Goal: Task Accomplishment & Management: Complete application form

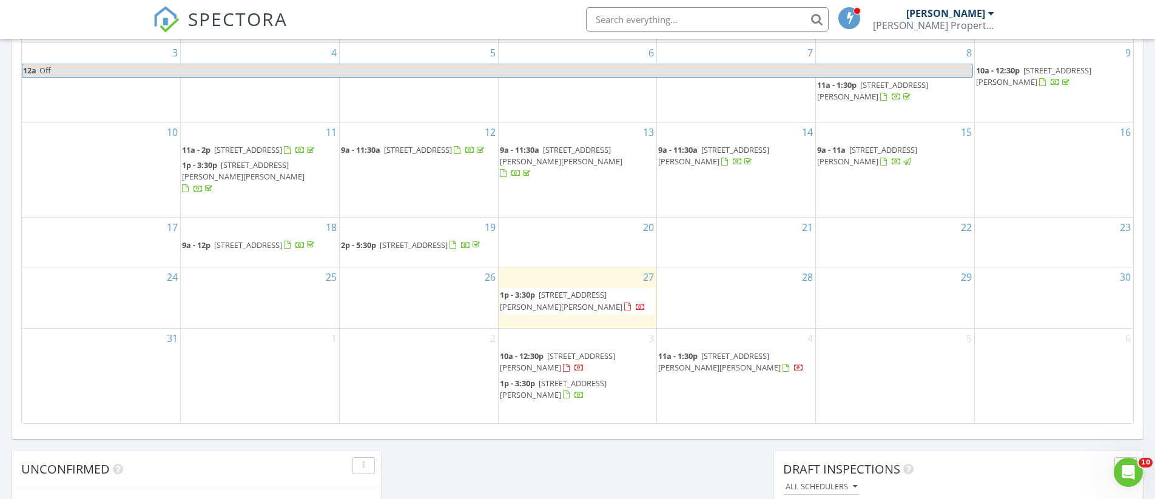
scroll to position [719, 0]
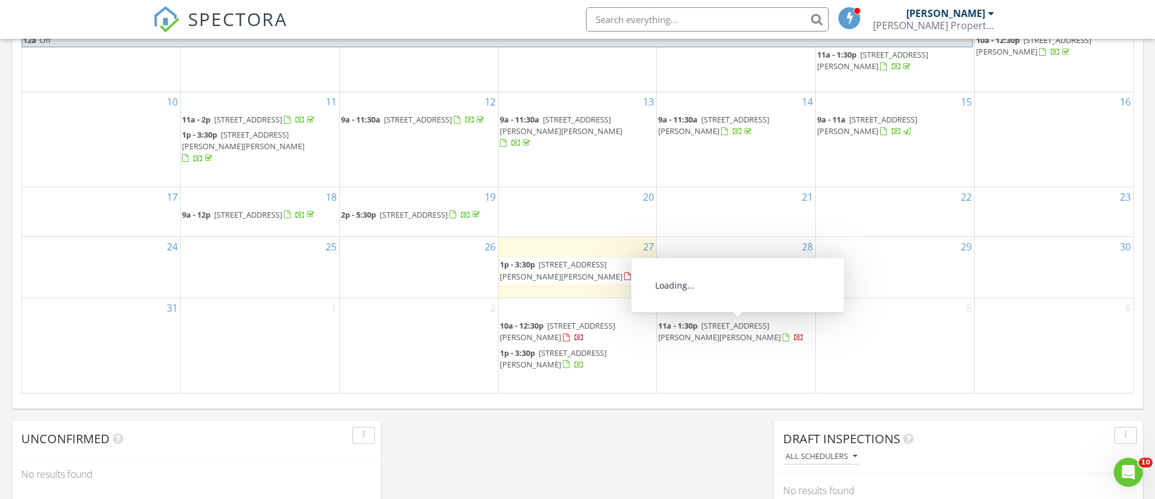
click at [740, 328] on span "3284 W Bailey Dr, Anderson 96007" at bounding box center [719, 331] width 122 height 22
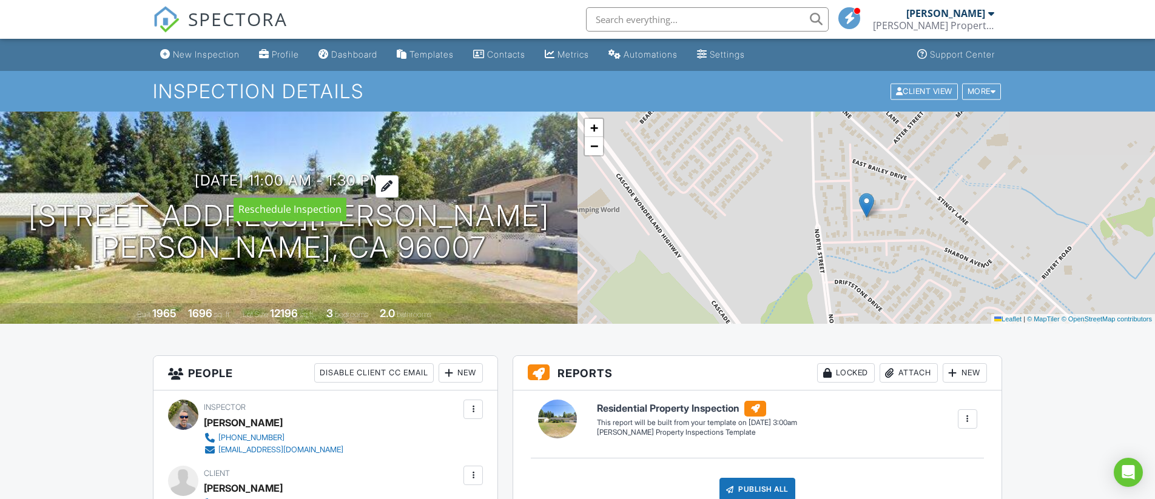
click at [398, 183] on div at bounding box center [386, 186] width 23 height 22
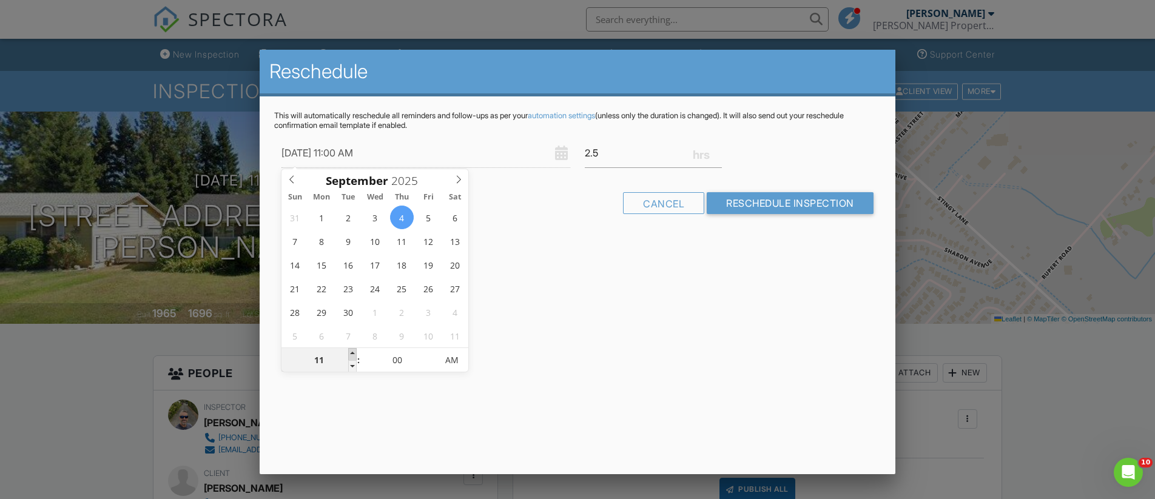
type input "09/04/2025 12:00 PM"
type input "12"
click at [353, 352] on span at bounding box center [352, 354] width 8 height 12
type input "09/04/2025 1:00 PM"
type input "01"
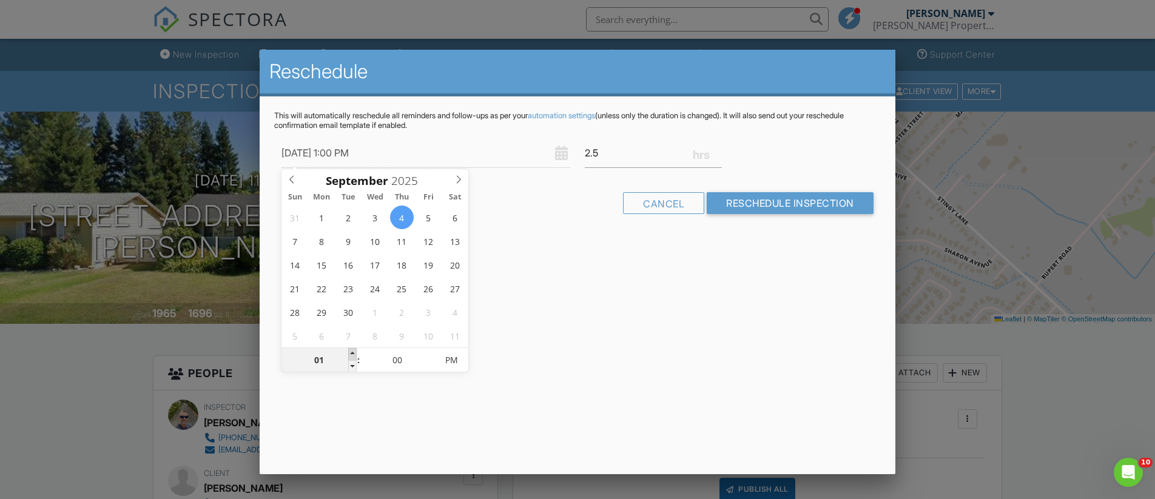
click at [353, 352] on span at bounding box center [352, 354] width 8 height 12
type input "09/04/2025 2:00 PM"
type input "02"
click at [353, 352] on span at bounding box center [352, 354] width 8 height 12
type input "09/04/2025 3:00 PM"
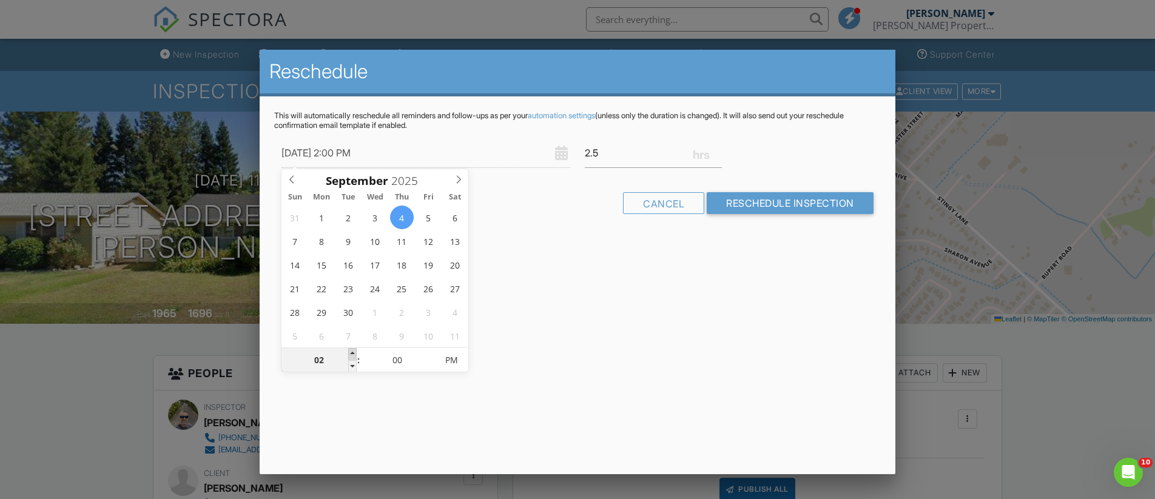
type input "03"
click at [352, 352] on span at bounding box center [352, 354] width 8 height 12
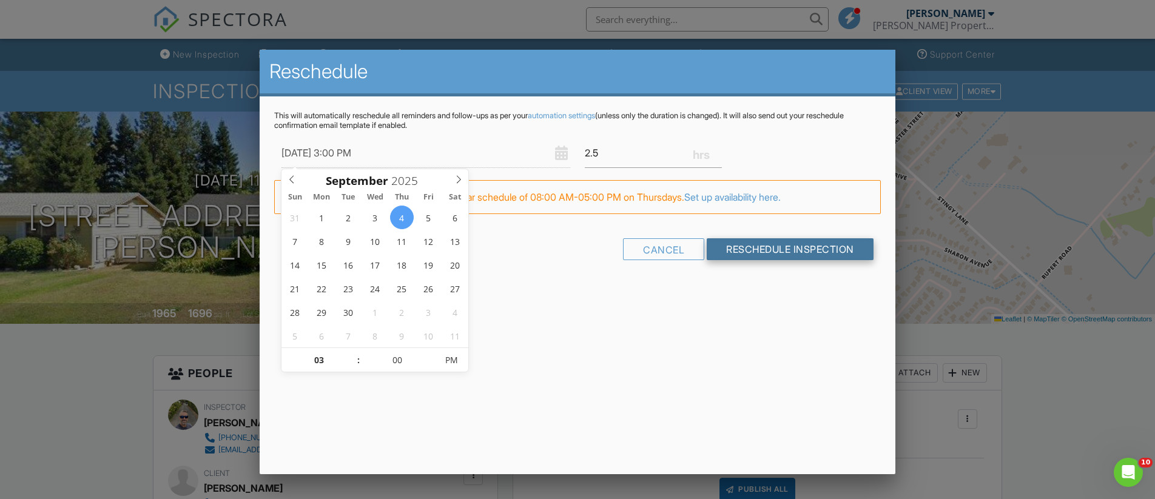
click at [775, 255] on input "Reschedule Inspection" at bounding box center [789, 249] width 167 height 22
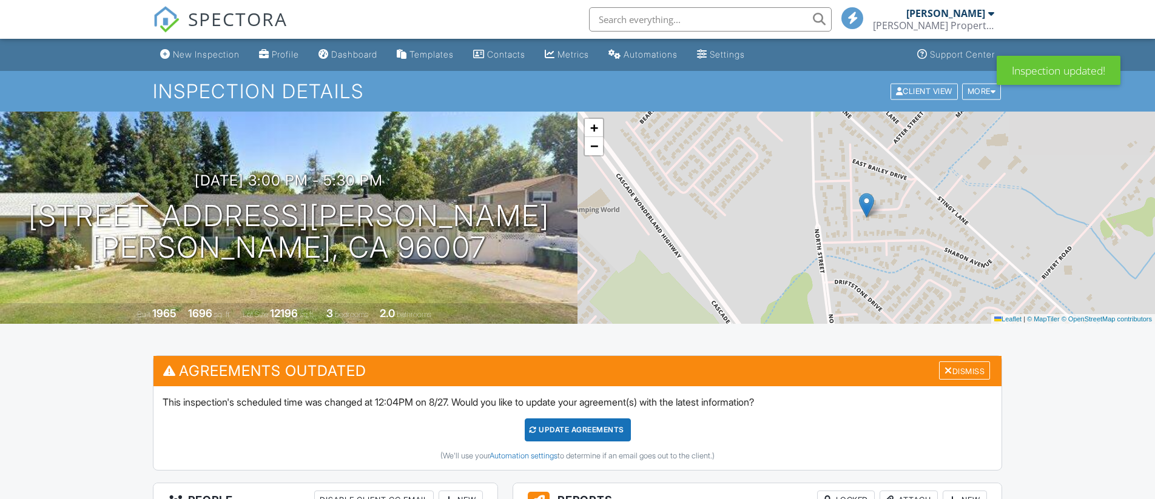
drag, startPoint x: 573, startPoint y: 431, endPoint x: 350, endPoint y: 382, distance: 228.4
click at [572, 431] on div "Update Agreements" at bounding box center [578, 429] width 106 height 23
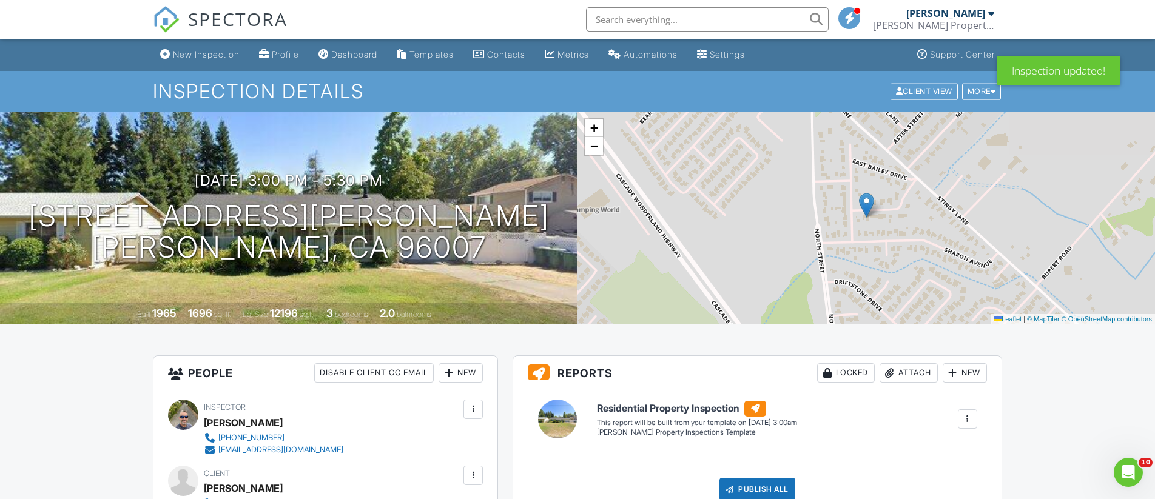
click at [243, 21] on span "SPECTORA" at bounding box center [237, 18] width 99 height 25
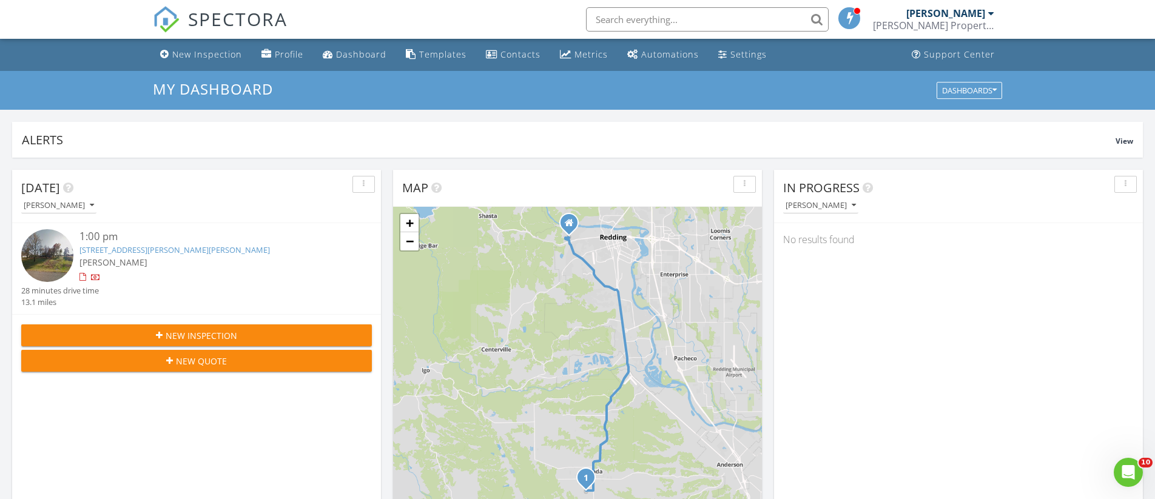
click at [217, 335] on span "New Inspection" at bounding box center [202, 335] width 72 height 13
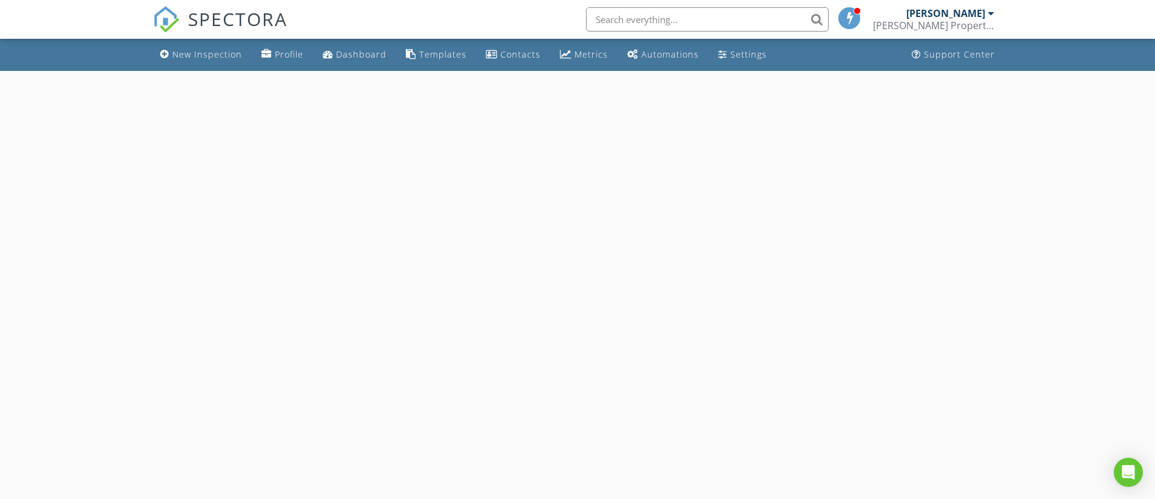
select select "7"
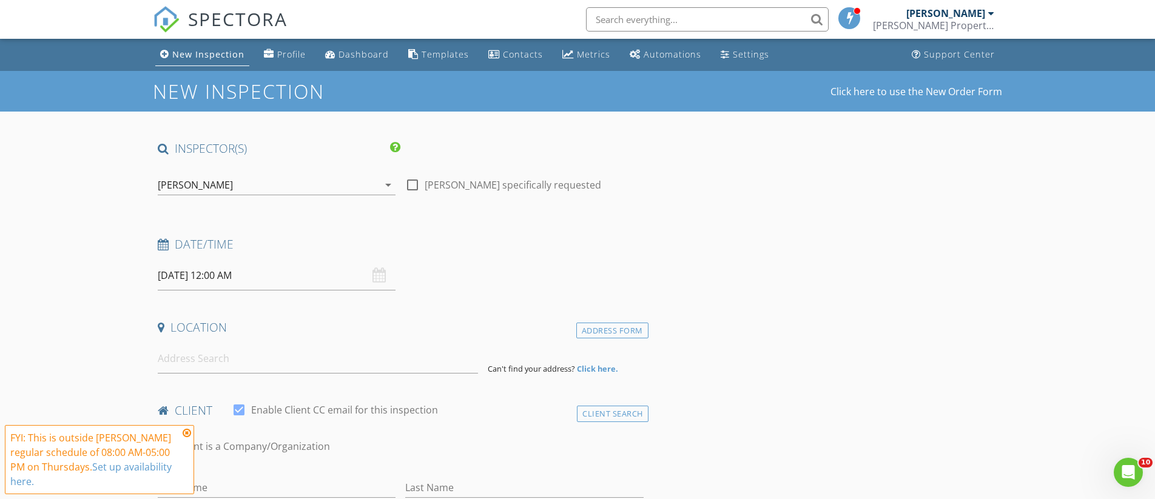
click at [189, 272] on input "[DATE] 12:00 AM" at bounding box center [277, 276] width 238 height 30
click at [186, 432] on icon at bounding box center [187, 433] width 8 height 10
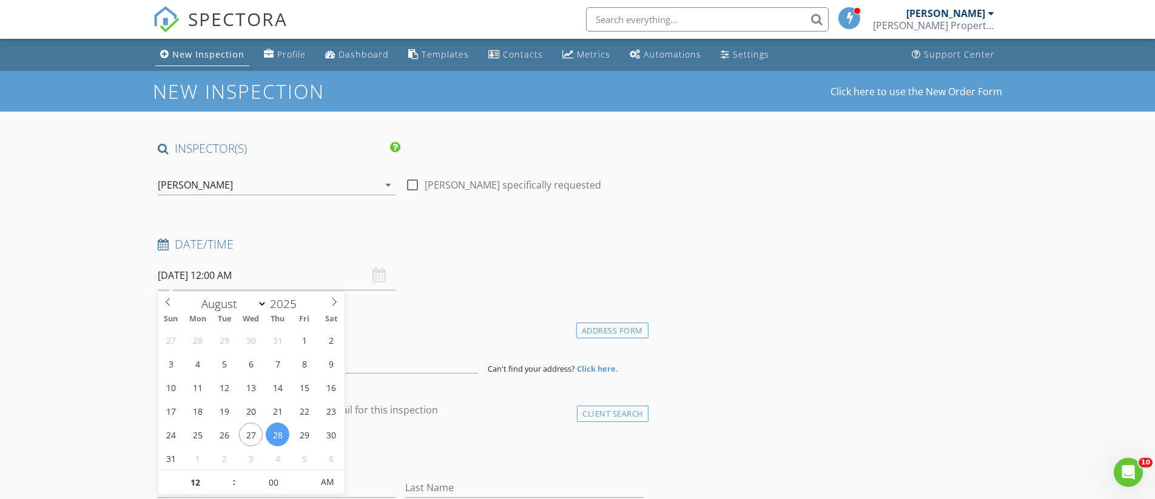
drag, startPoint x: 188, startPoint y: 264, endPoint x: 212, endPoint y: 270, distance: 24.4
click at [188, 264] on input "[DATE] 12:00 AM" at bounding box center [277, 276] width 238 height 30
type input "01"
type input "[DATE] 1:00 AM"
click at [230, 475] on span at bounding box center [228, 477] width 8 height 12
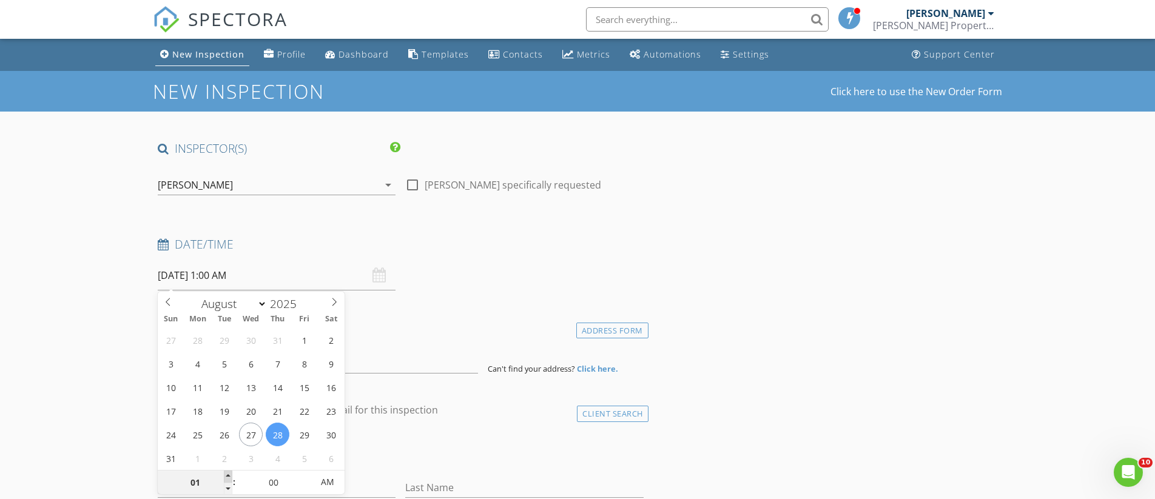
type input "02"
type input "08/28/2025 2:00 AM"
click at [230, 475] on span at bounding box center [228, 477] width 8 height 12
type input "03"
click at [230, 475] on span at bounding box center [228, 477] width 8 height 12
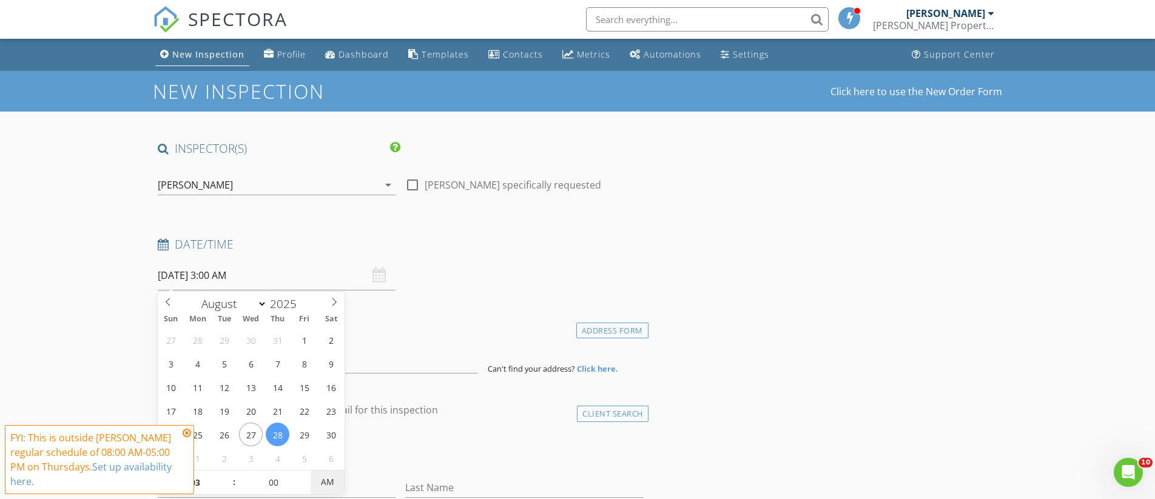
type input "[DATE] 3:00 PM"
click at [331, 475] on span "AM" at bounding box center [326, 482] width 33 height 24
click at [435, 341] on div "Location" at bounding box center [400, 332] width 495 height 24
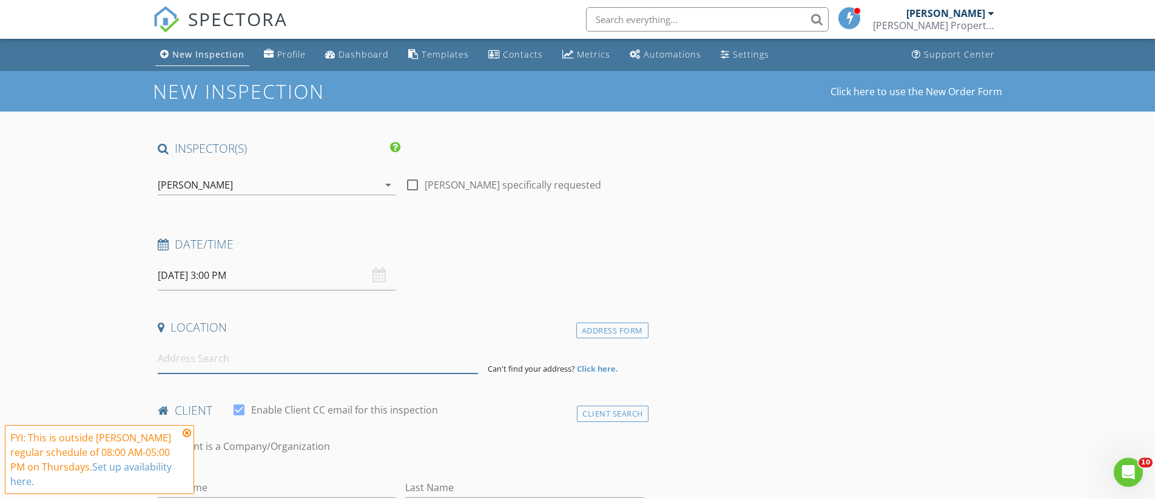
click at [240, 354] on input at bounding box center [318, 359] width 320 height 30
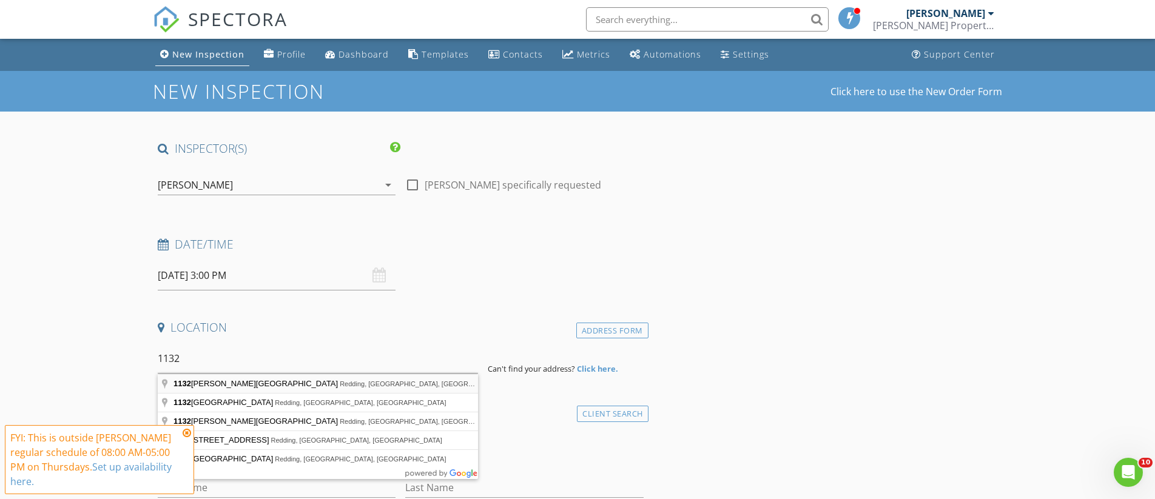
type input "1132 Kellinger Street, Redding, CA, USA"
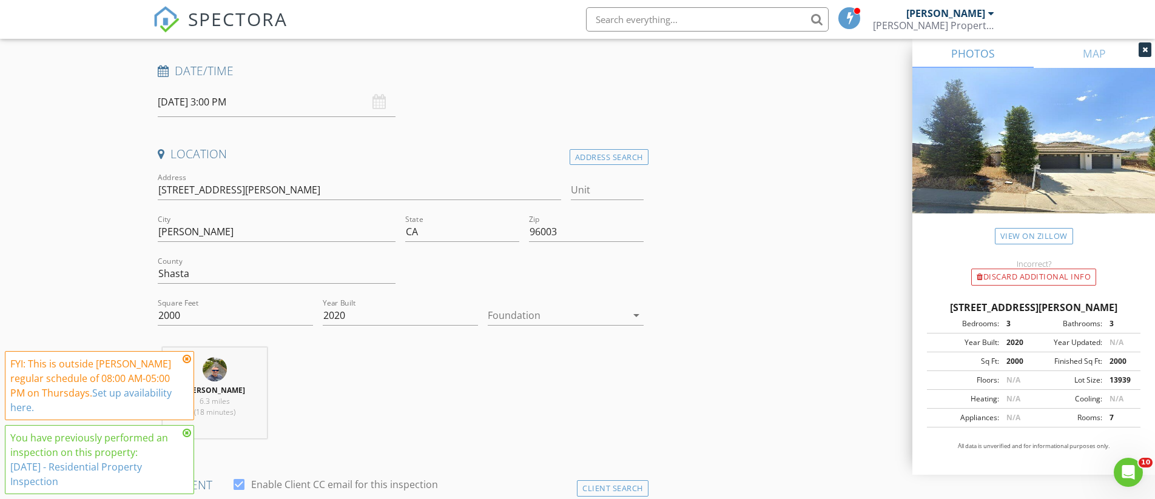
scroll to position [174, 0]
click at [609, 307] on div at bounding box center [557, 314] width 138 height 19
click at [543, 384] on div "Slab" at bounding box center [565, 377] width 136 height 29
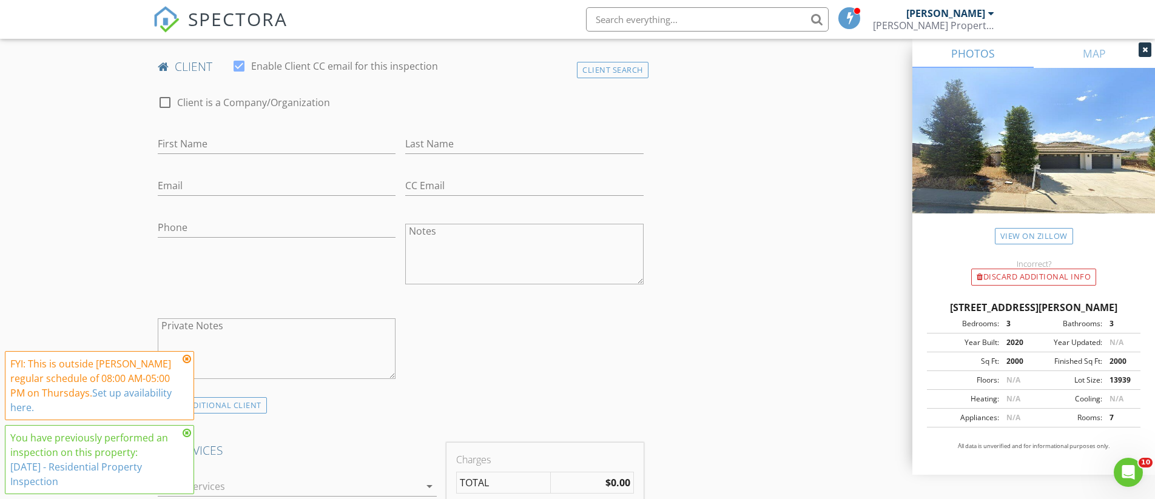
scroll to position [594, 0]
click at [188, 358] on icon at bounding box center [187, 359] width 8 height 10
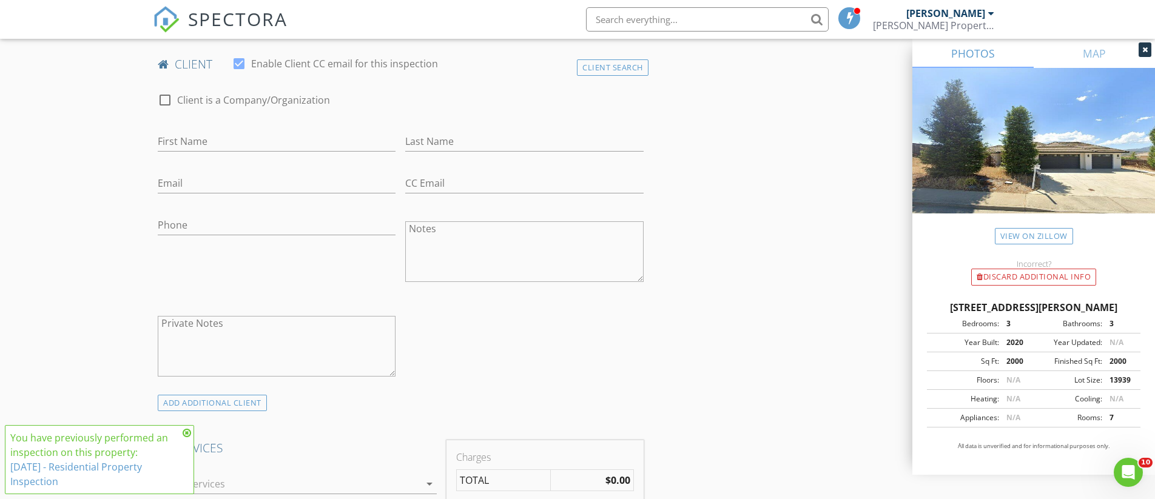
click at [187, 432] on icon at bounding box center [187, 433] width 8 height 10
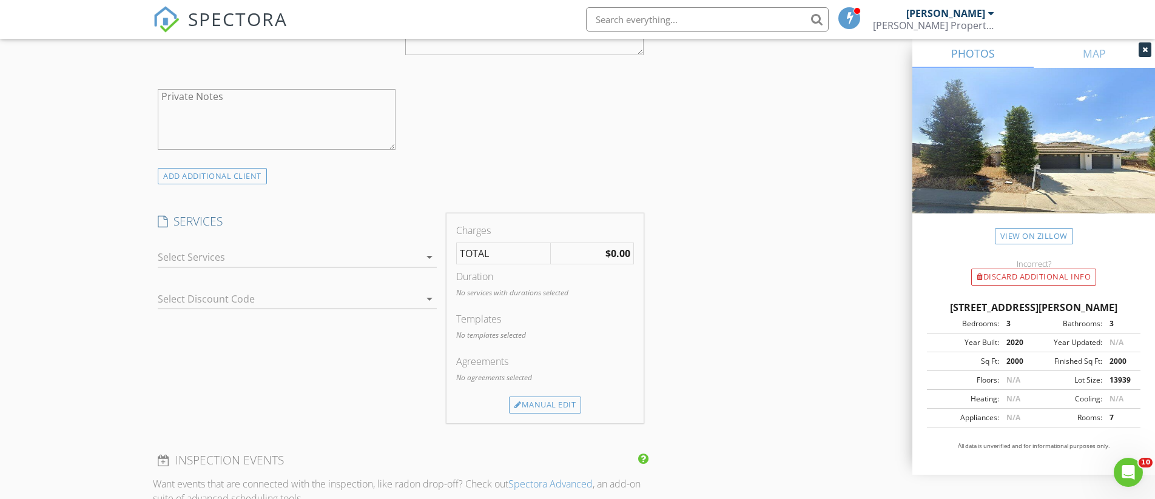
scroll to position [820, 0]
click at [209, 259] on div at bounding box center [289, 258] width 262 height 19
drag, startPoint x: 261, startPoint y: 341, endPoint x: 280, endPoint y: 341, distance: 18.8
click at [261, 341] on div "SERVICES check_box_outline_blank Manufactured Home Inspection Home Inspection c…" at bounding box center [297, 319] width 289 height 209
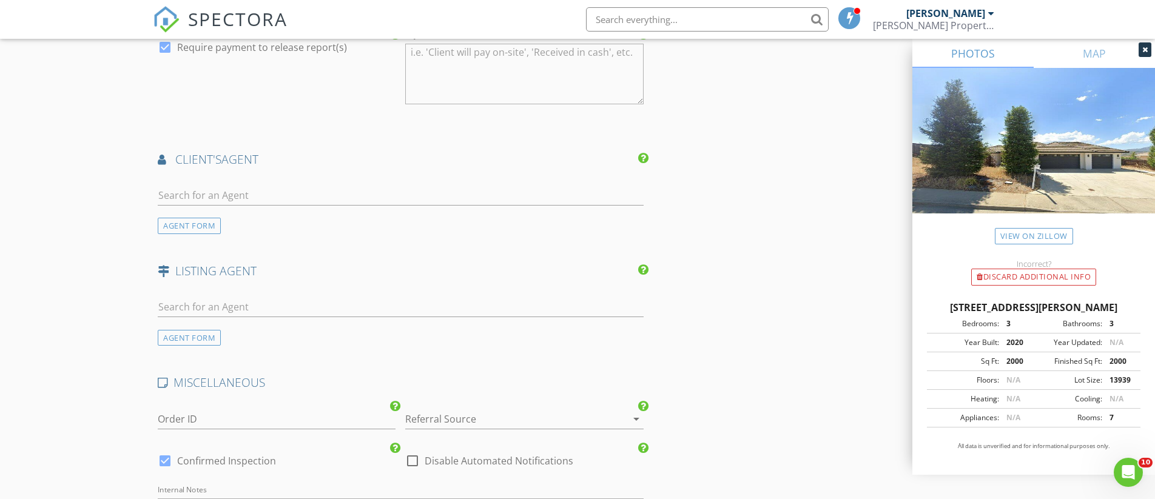
scroll to position [1361, 0]
click at [203, 199] on input "text" at bounding box center [401, 196] width 486 height 20
type input "monet"
click at [245, 220] on div "Monet Templeton" at bounding box center [229, 218] width 75 height 15
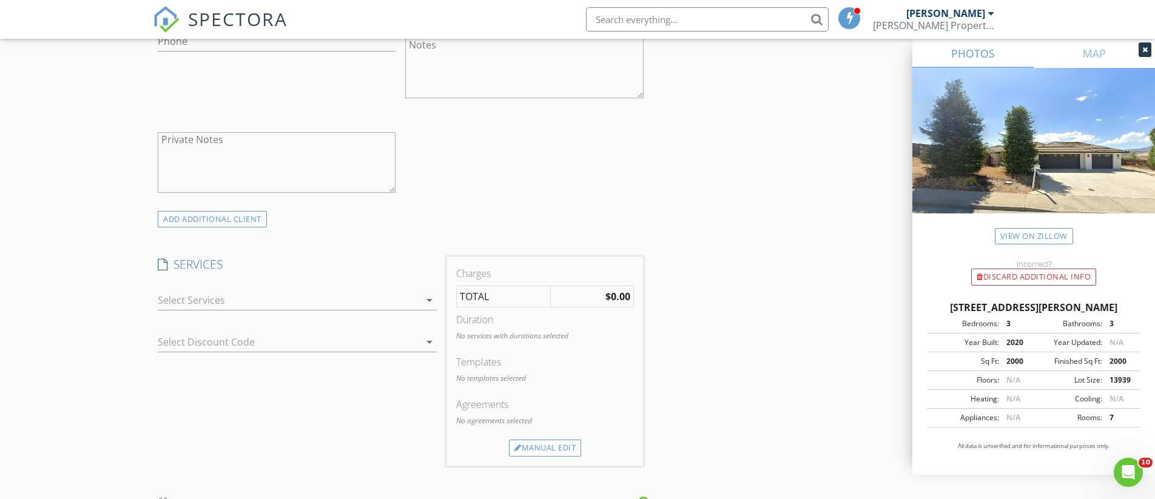
scroll to position [776, 0]
drag, startPoint x: 549, startPoint y: 446, endPoint x: 540, endPoint y: 445, distance: 9.8
click at [549, 446] on div "Manual Edit" at bounding box center [545, 449] width 72 height 17
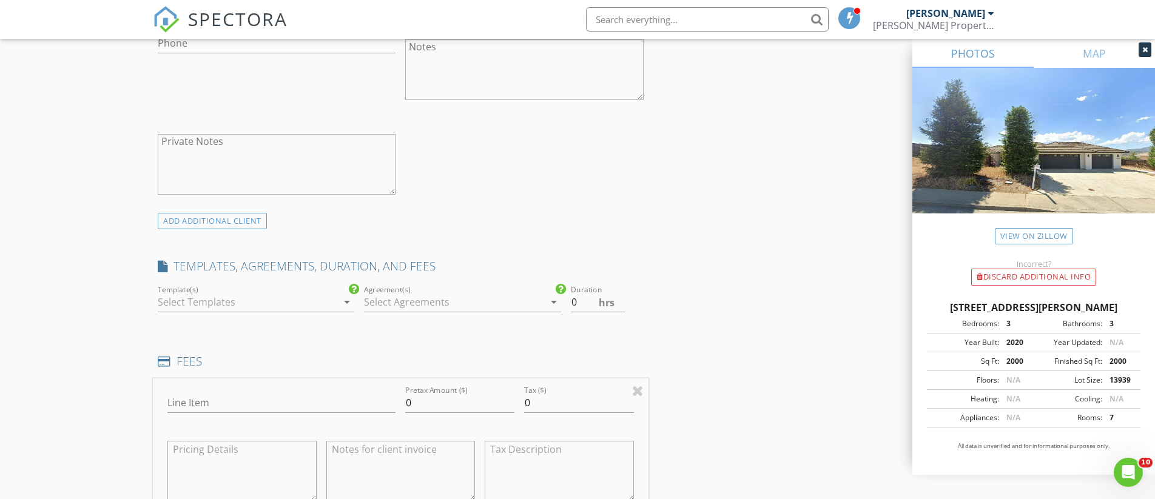
click at [346, 304] on icon "arrow_drop_down" at bounding box center [347, 302] width 15 height 15
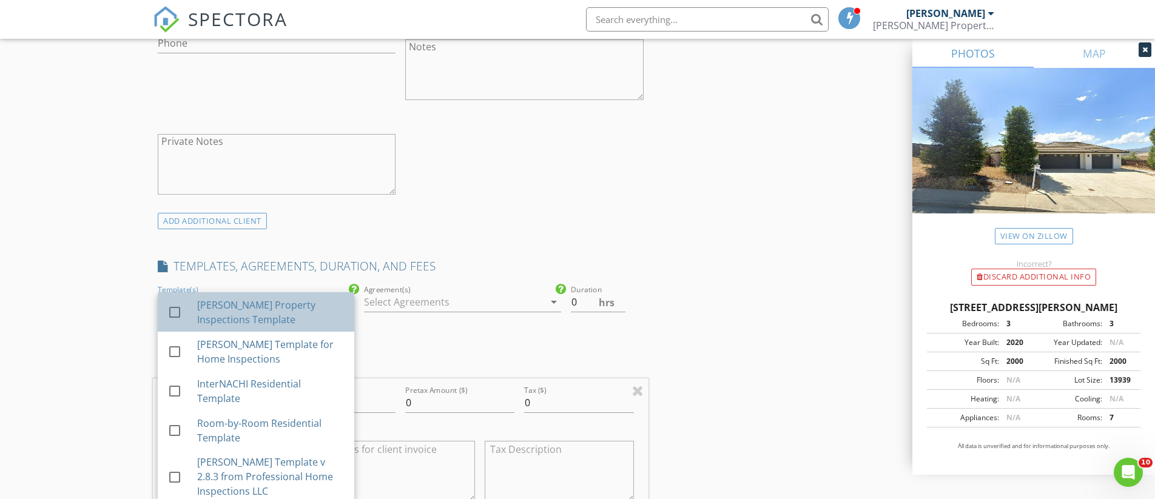
click at [346, 304] on link "check_box_outline_blank Robertson Property Inspections Template" at bounding box center [256, 311] width 196 height 39
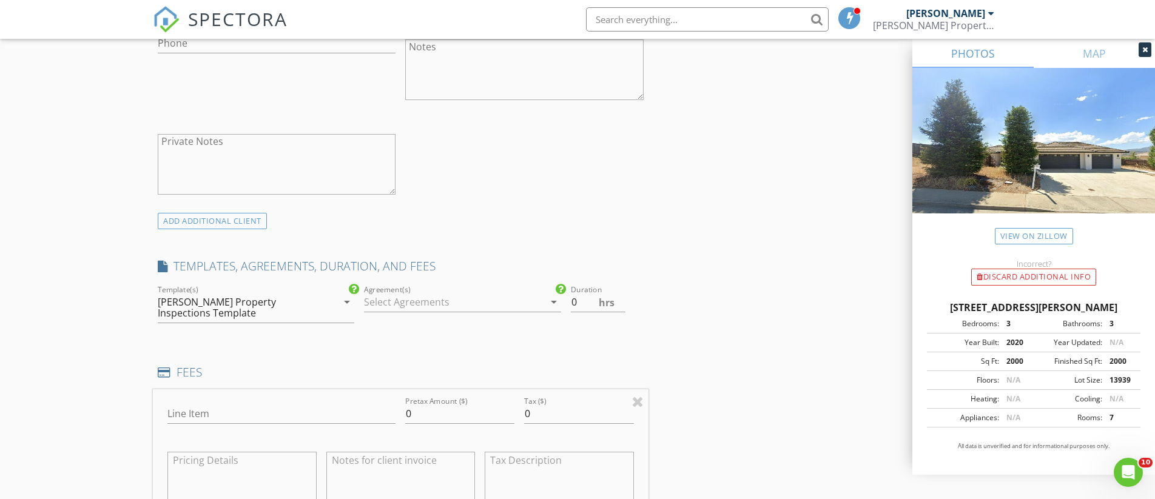
click at [451, 306] on div at bounding box center [453, 301] width 179 height 19
drag, startPoint x: 383, startPoint y: 313, endPoint x: 431, endPoint y: 343, distance: 56.9
click at [383, 313] on div at bounding box center [380, 312] width 21 height 21
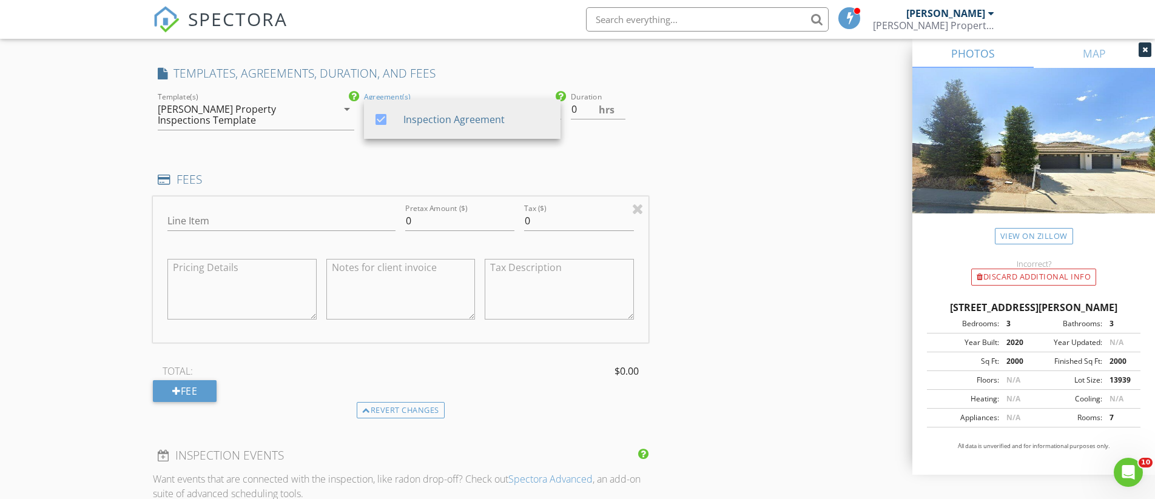
scroll to position [949, 0]
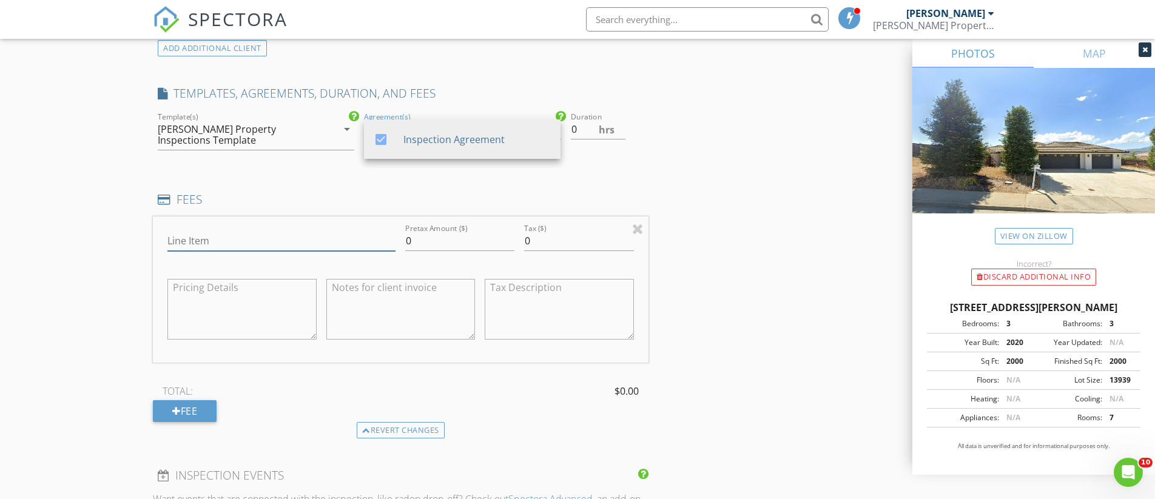
click at [226, 238] on input "Line Item" at bounding box center [281, 241] width 228 height 20
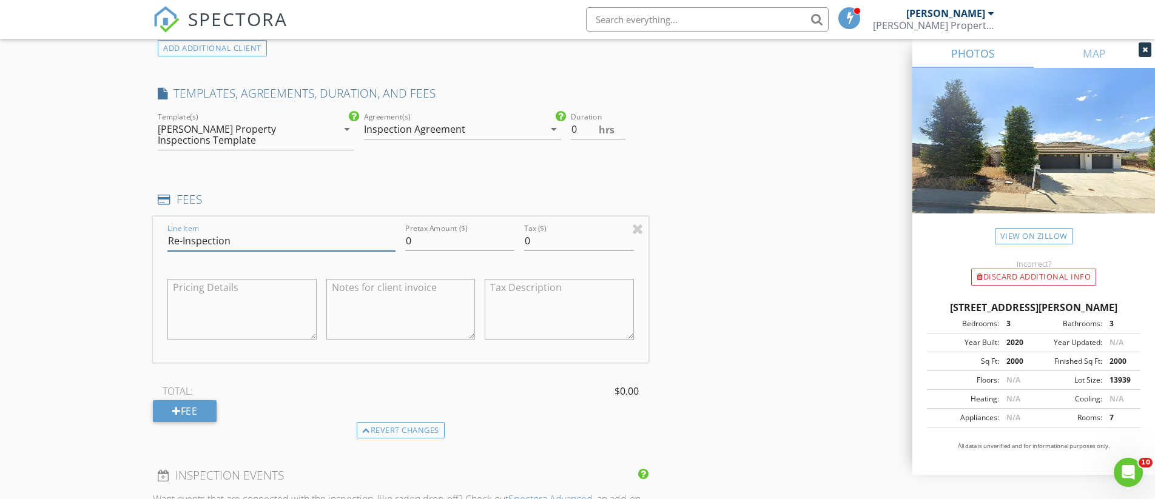
type input "Re-Inspection"
drag, startPoint x: 429, startPoint y: 242, endPoint x: 390, endPoint y: 240, distance: 39.5
click at [390, 240] on div "Line Item Re-Inspection Pretax Amount ($) 0 Tax ($) 0" at bounding box center [400, 289] width 495 height 146
type input "175"
click at [518, 392] on div "TOTAL: $175.00" at bounding box center [400, 391] width 495 height 18
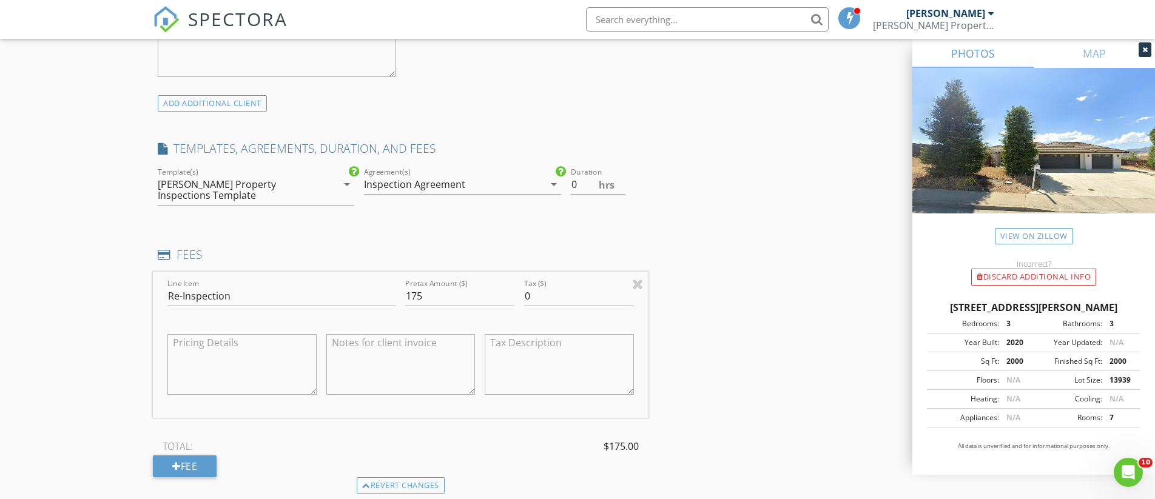
scroll to position [894, 0]
drag, startPoint x: 582, startPoint y: 189, endPoint x: 608, endPoint y: 198, distance: 27.6
click at [582, 189] on input "0" at bounding box center [598, 184] width 55 height 20
click at [622, 184] on input "0" at bounding box center [598, 184] width 55 height 20
click at [622, 175] on input "0" at bounding box center [598, 184] width 55 height 20
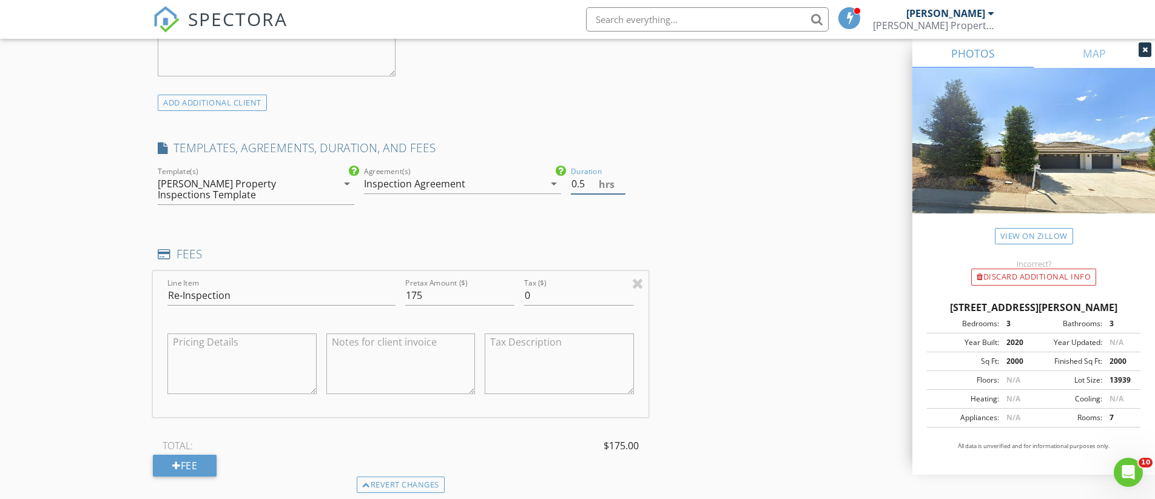
click at [621, 182] on input "0.5" at bounding box center [598, 184] width 55 height 20
click at [621, 182] on input "1" at bounding box center [598, 184] width 55 height 20
type input "1.5"
click at [621, 182] on input "1.5" at bounding box center [598, 184] width 55 height 20
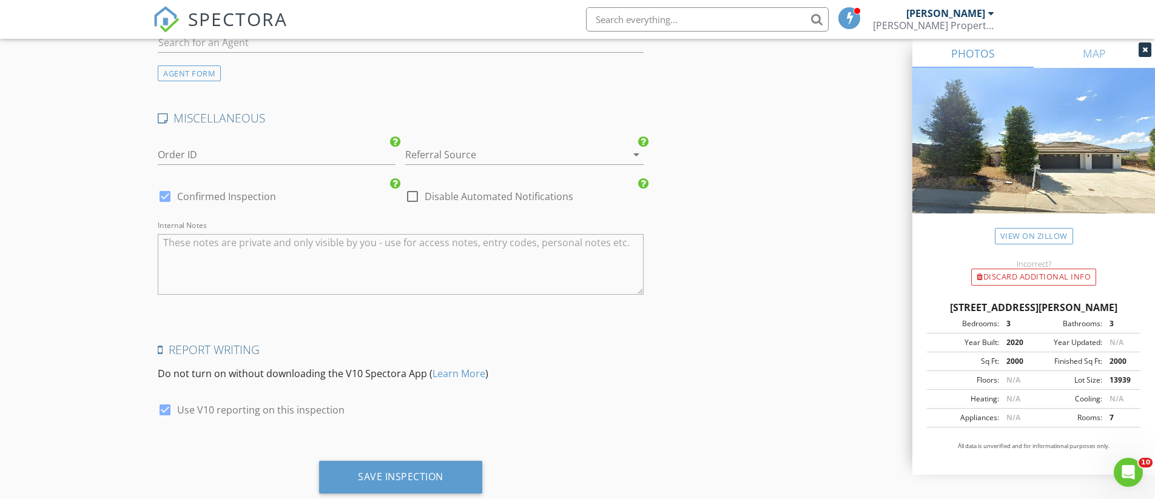
scroll to position [2079, 0]
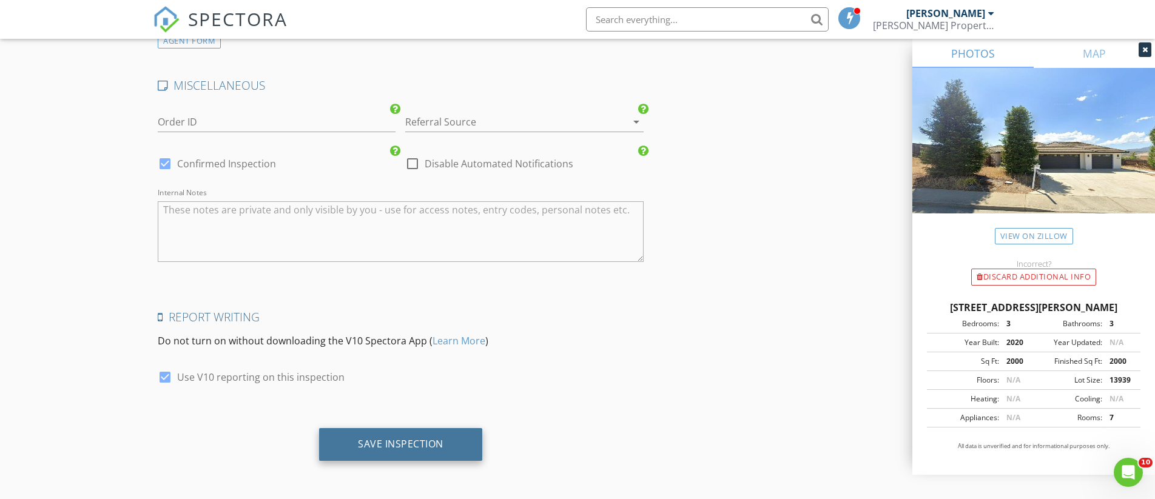
click at [407, 440] on div "Save Inspection" at bounding box center [400, 444] width 85 height 12
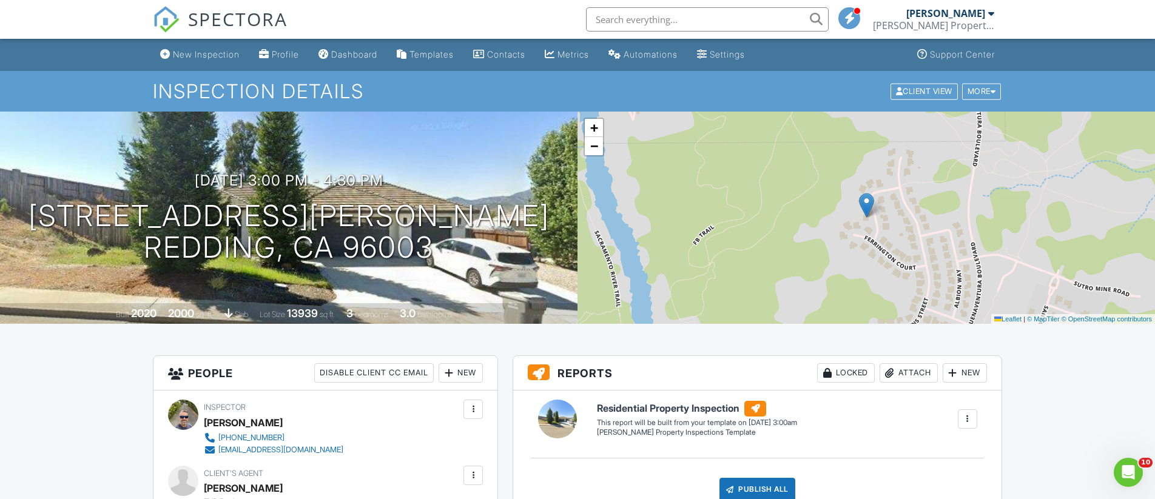
click at [223, 24] on span "SPECTORA" at bounding box center [237, 18] width 99 height 25
